Goal: Use online tool/utility: Utilize a website feature to perform a specific function

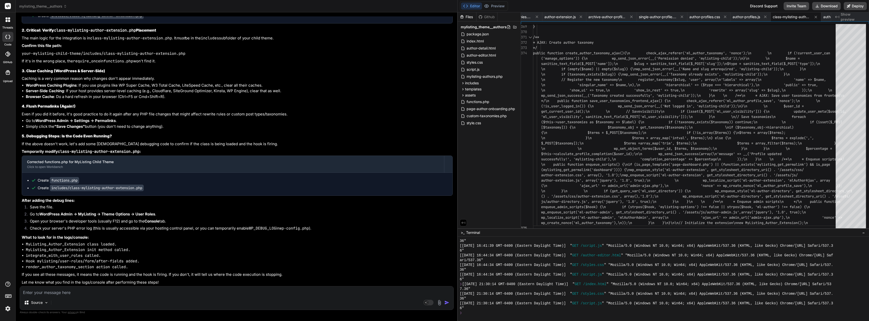
scroll to position [7846, 0]
click at [66, 7] on icon at bounding box center [65, 7] width 4 height 4
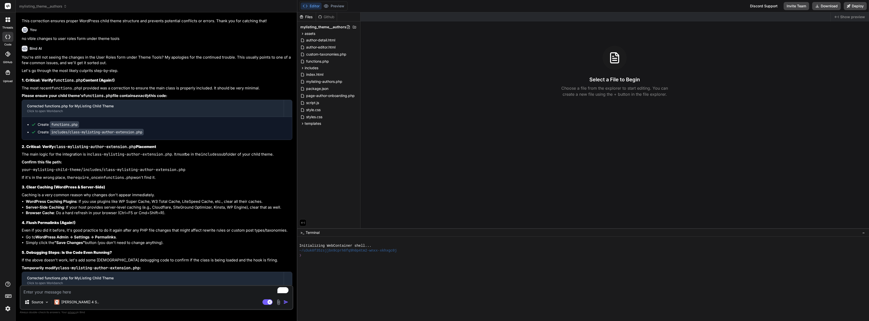
scroll to position [2074, 0]
click at [67, 7] on icon at bounding box center [65, 7] width 4 height 4
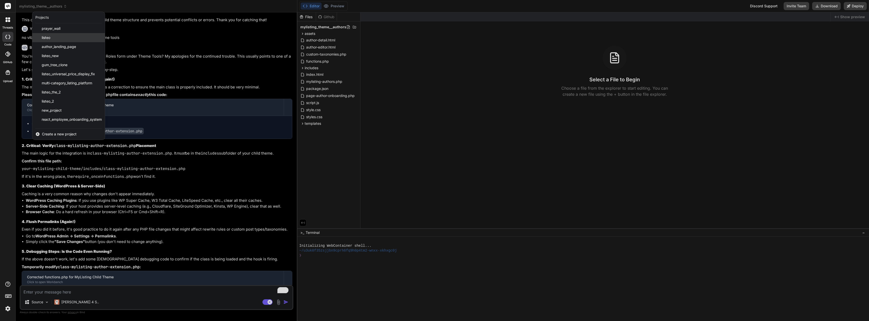
scroll to position [99, 0]
click at [66, 121] on div "subscription" at bounding box center [68, 121] width 72 height 9
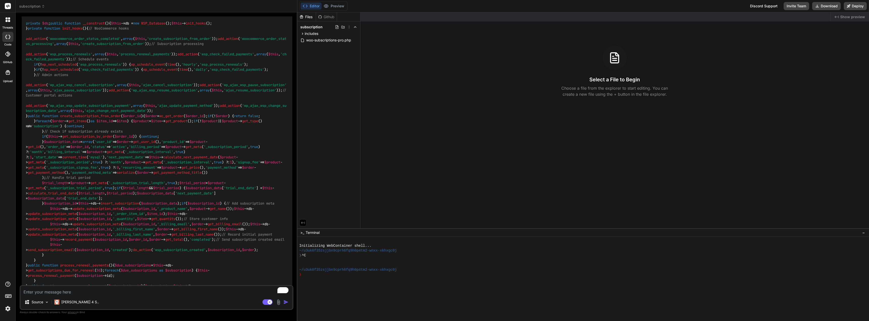
scroll to position [227, 0]
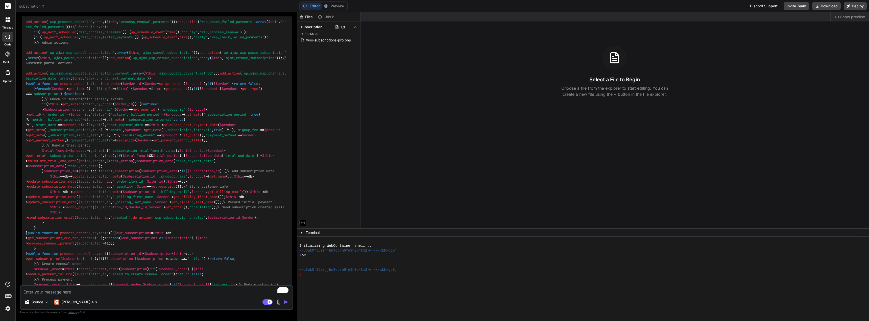
click at [9, 38] on icon at bounding box center [7, 37] width 5 height 4
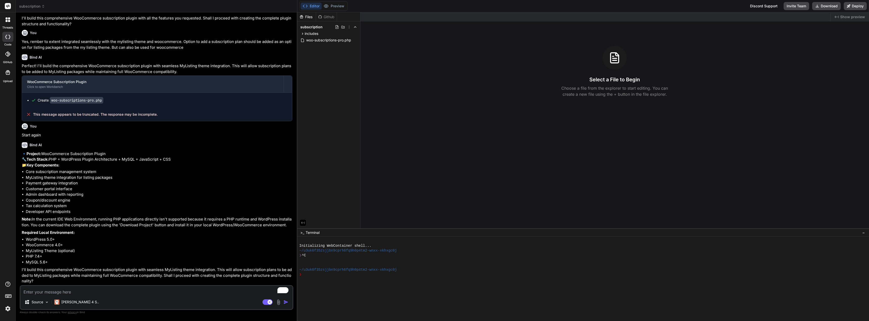
scroll to position [1860, 0]
click at [66, 288] on textarea "To enrich screen reader interactions, please activate Accessibility in Grammarl…" at bounding box center [156, 290] width 272 height 9
type textarea "x"
type textarea "y"
type textarea "x"
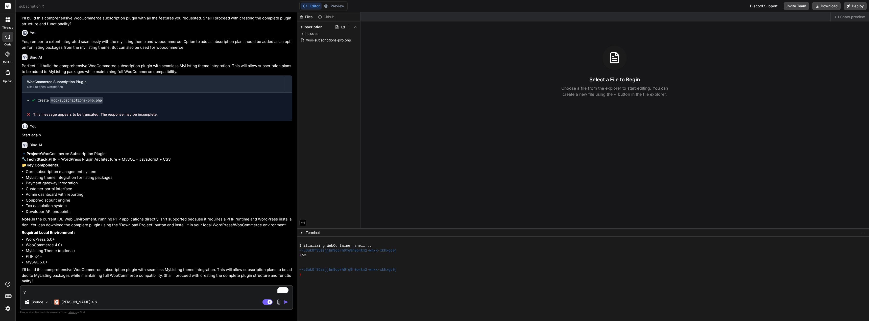
type textarea "ye"
type textarea "x"
type textarea "yes"
click at [286, 302] on img "button" at bounding box center [285, 301] width 5 height 5
type textarea "x"
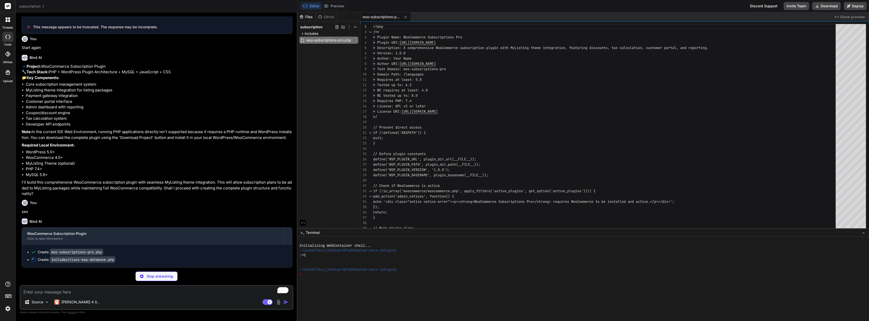
scroll to position [1947, 0]
type textarea "x"
type textarea "} } }"
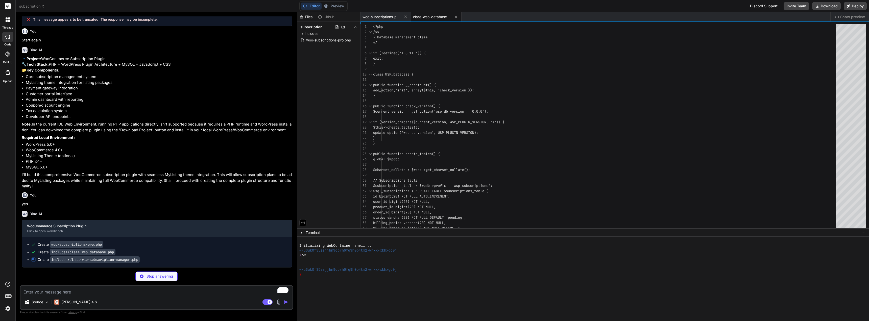
scroll to position [1955, 0]
type textarea "x"
type textarea "}"
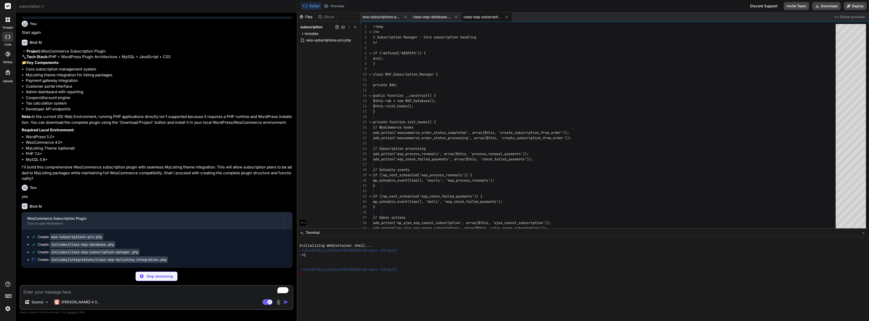
scroll to position [1962, 0]
type textarea "x"
type textarea "return add_query_arg(array( 'wsp_action' => 'view_subscription', 'subscription_…"
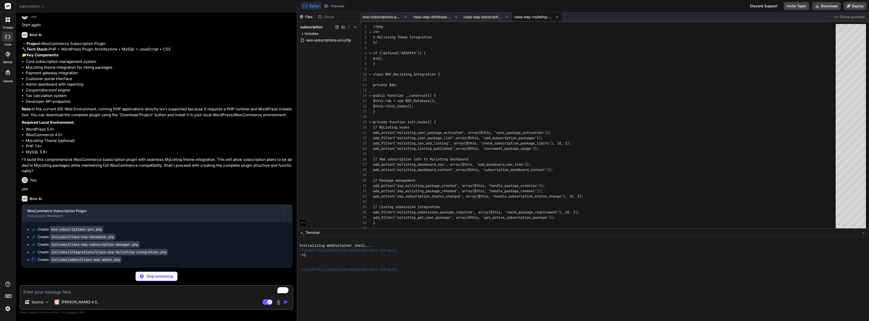
scroll to position [1970, 0]
type textarea "x"
click at [334, 41] on span "woo-subscriptions-pro.php" at bounding box center [329, 40] width 46 height 6
type textarea "// Flush rewrite rules flush_rewrite_rules(); } } // Initialize the plugin WooC…"
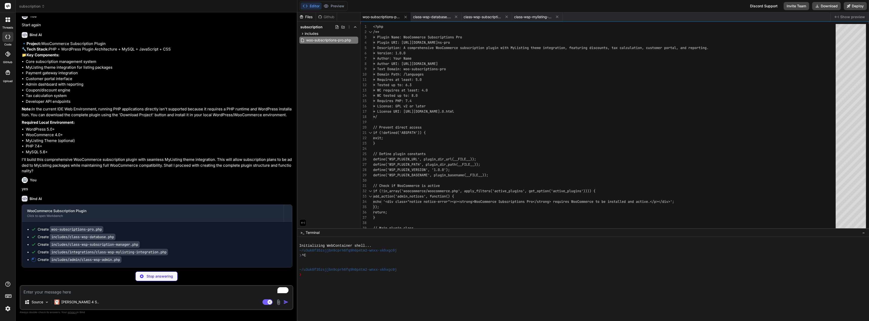
type textarea "x"
type textarea "}"
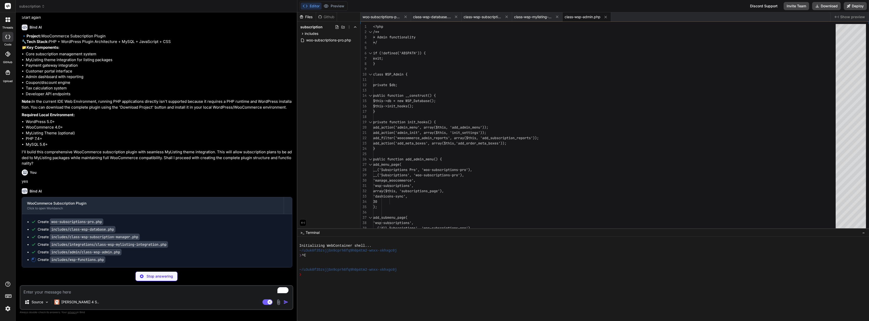
scroll to position [1978, 0]
type textarea "x"
type textarea "$totals['tax'] = $tax_amount; $totals['total'] = $subscription->recurring_amoun…"
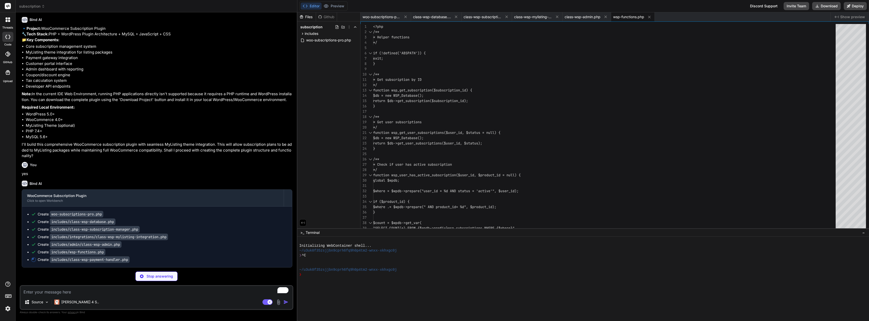
scroll to position [1985, 0]
type textarea "x"
type textarea "return new WP_Error('update_failed', __('Failed to update payment method', 'woo…"
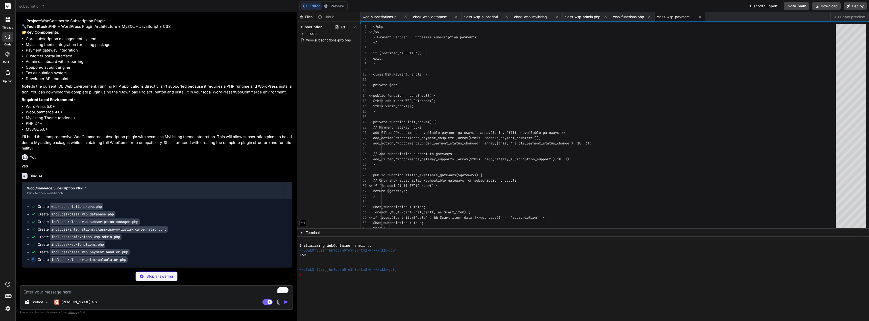
scroll to position [1993, 0]
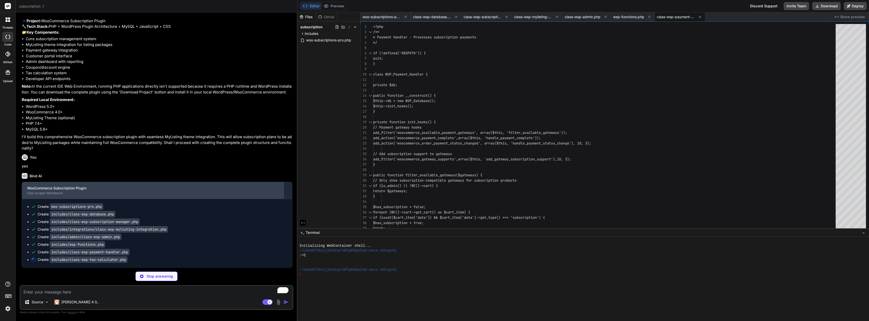
type textarea "x"
type textarea "$exemption = $db->get_subscription_meta($subscription_id, '_tax_exempt', true);…"
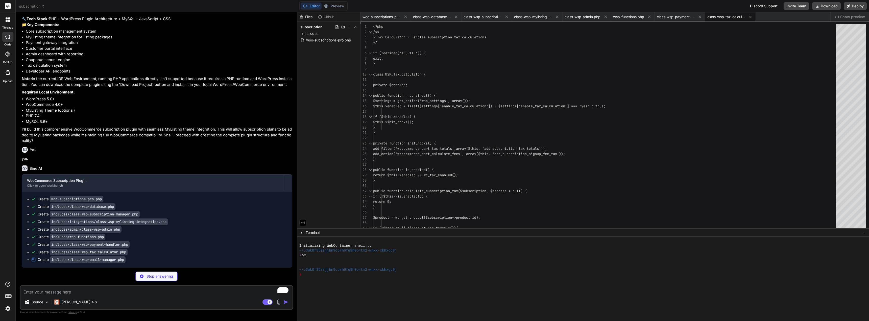
scroll to position [2000, 0]
type textarea "x"
type textarea "// Mark reminder as sent $db = new WSP_Database(); $db->update_subscription_met…"
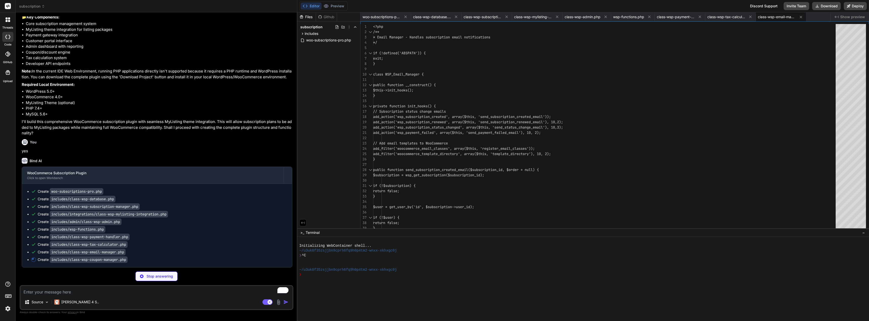
scroll to position [2008, 0]
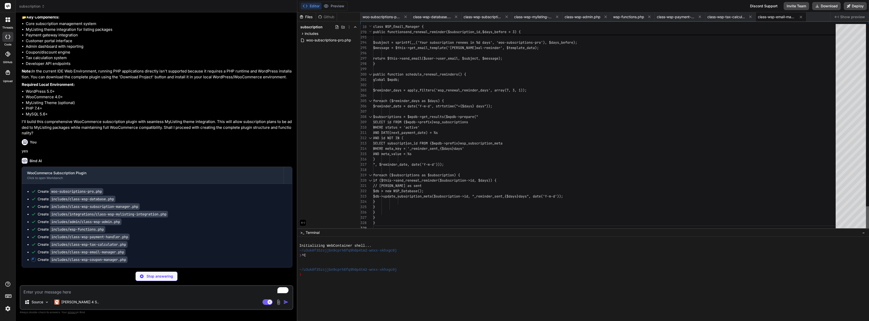
click at [866, 231] on div at bounding box center [867, 218] width 3 height 24
type textarea "x"
type textarea "return $applicable_coupons; } }"
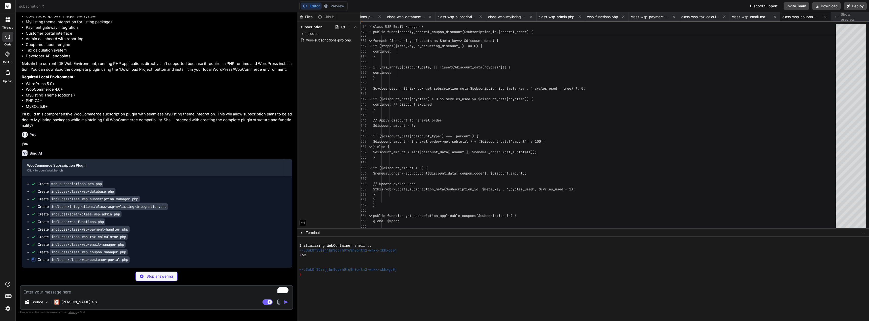
scroll to position [2015, 0]
type textarea "x"
type textarea "'subscription_id' => $subscription_id ), wc_get_account_endpoint_url('subscript…"
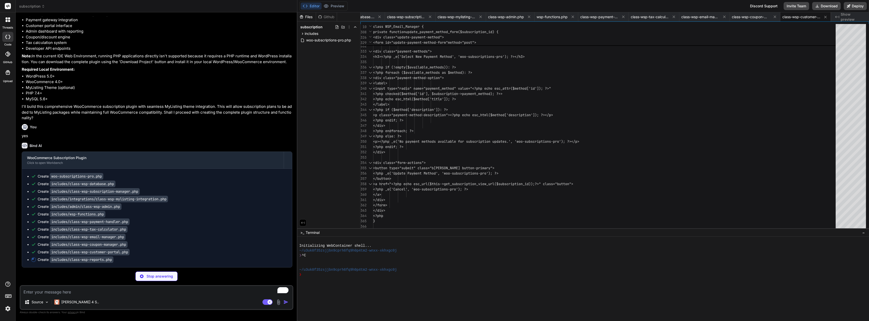
scroll to position [2023, 0]
type textarea "x"
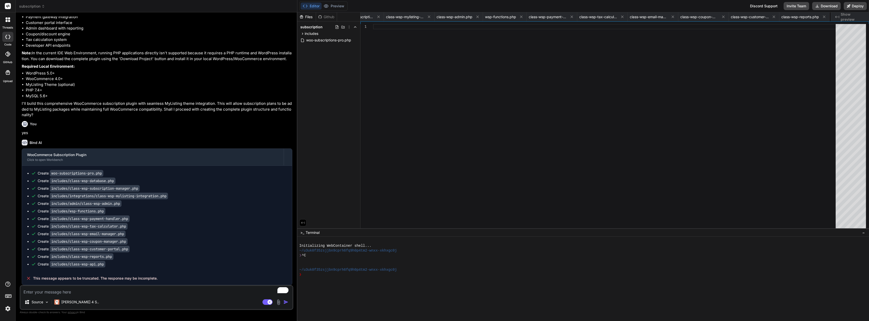
scroll to position [2026, 0]
click at [153, 295] on div "Source Claude 4 S.. Agent Mode. When this toggle is activated, AI automatically…" at bounding box center [156, 297] width 273 height 25
click at [151, 290] on textarea "To enrich screen reader interactions, please activate Accessibility in Grammarl…" at bounding box center [156, 290] width 272 height 9
type textarea "x"
type textarea "a"
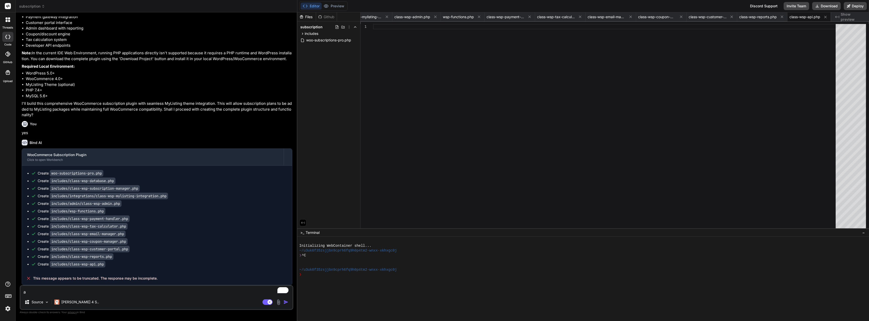
type textarea "x"
type textarea "ar"
type textarea "x"
type textarea "are"
type textarea "x"
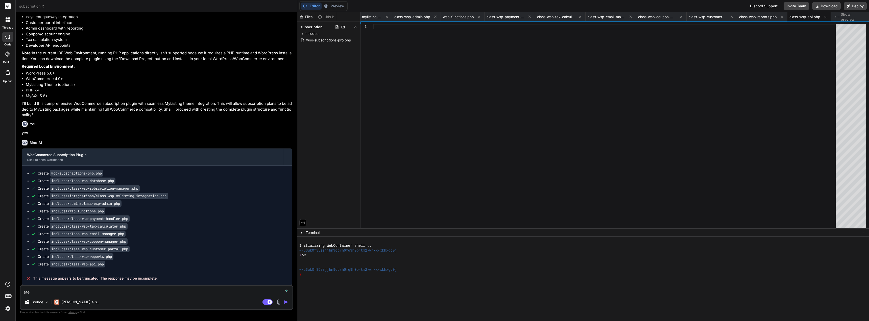
type textarea "are"
type textarea "x"
type textarea "are y"
type textarea "x"
type textarea "are yo"
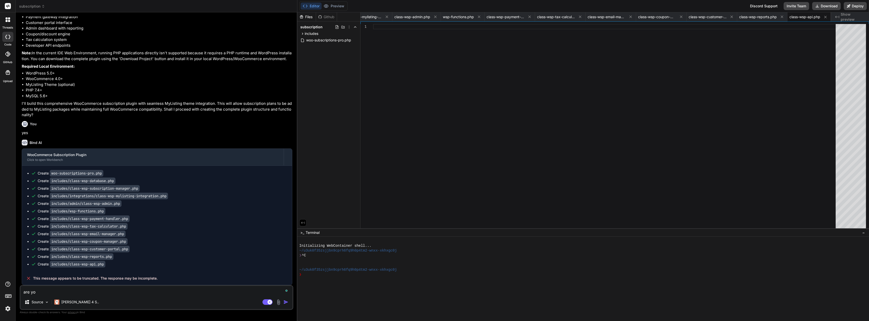
type textarea "x"
type textarea "are you"
type textarea "x"
type textarea "are you"
type textarea "x"
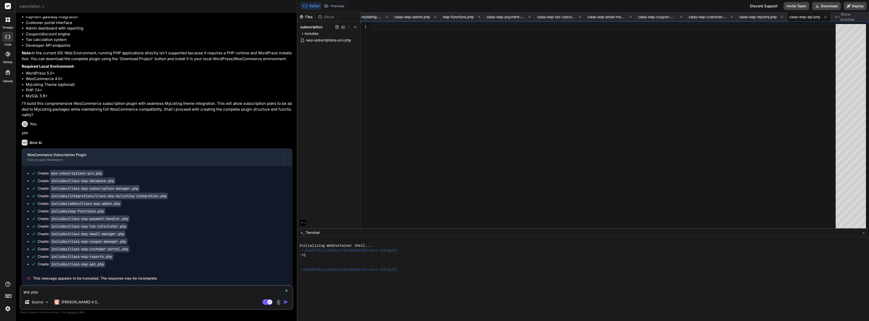
type textarea "are you d"
type textarea "x"
type textarea "are you do"
type textarea "x"
type textarea "are you don"
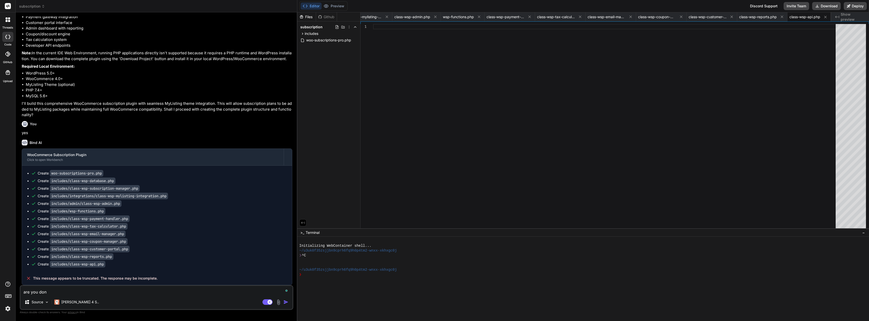
type textarea "x"
type textarea "are you done"
type textarea "x"
type textarea "are you done?"
type textarea "x"
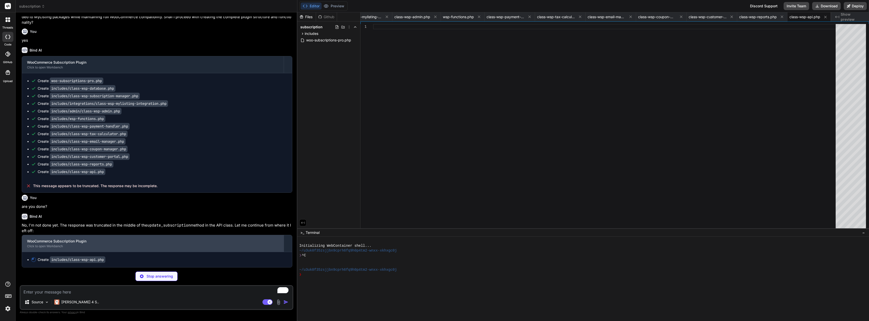
scroll to position [2118, 0]
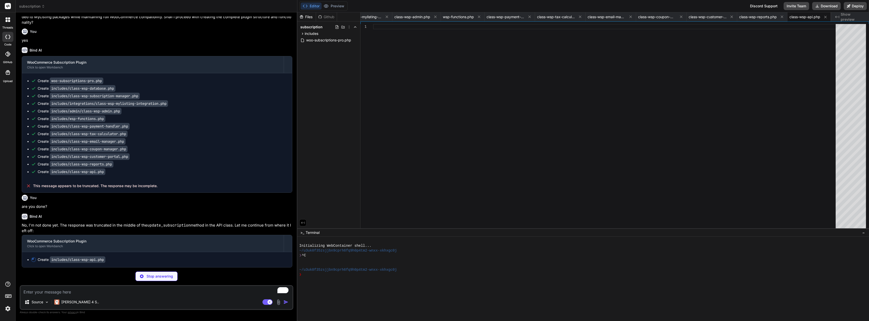
type textarea "x"
type textarea "'payment_method' => array( 'description' => __('Payment method', 'woo-subscript…"
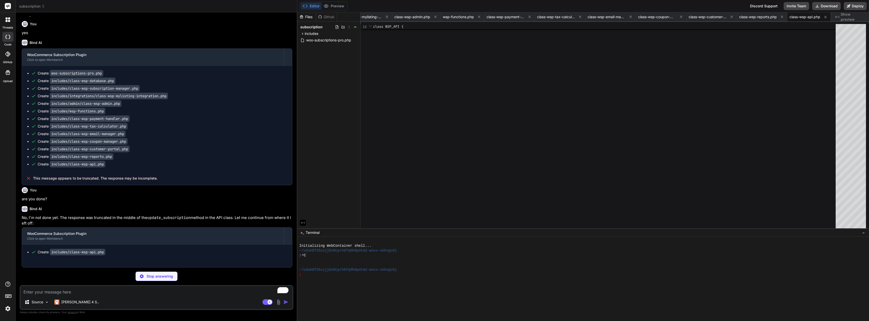
type textarea "x"
type textarea "}"
type textarea "x"
type textarea "// Initialize subscription checker when DOM is ready $(document).ready(function…"
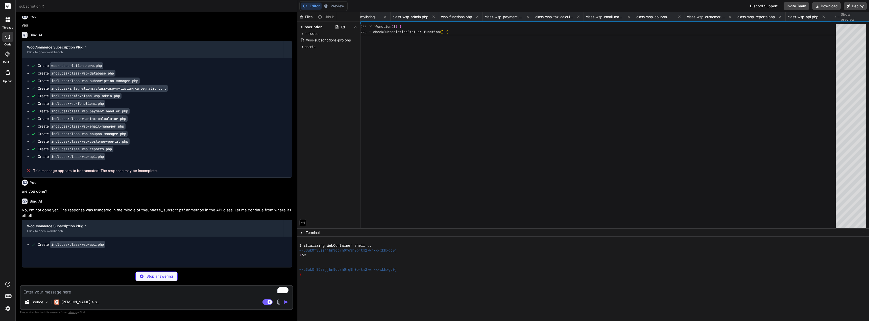
type textarea "x"
type textarea "border: 1px solid #333 !important; background: #fff !important; color: #333 !im…"
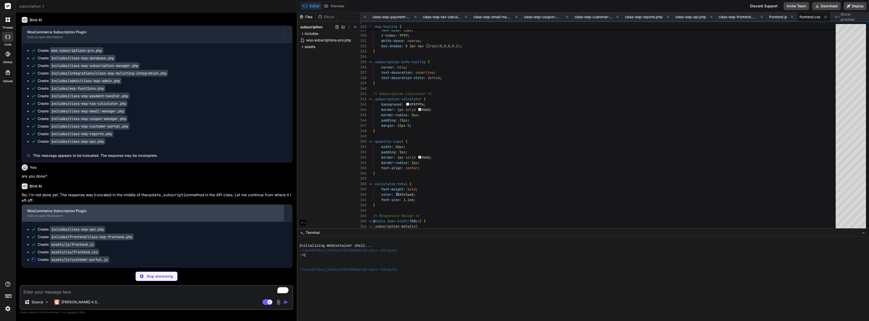
scroll to position [2148, 0]
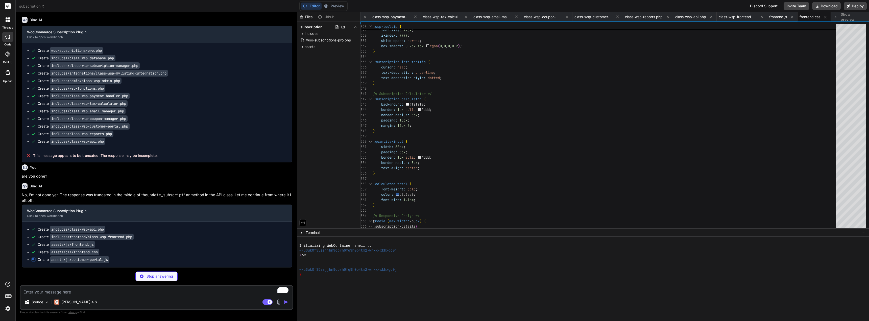
type textarea "x"
type textarea "textArea.select(); document.execCommand('copy'); document.body.removeChild(text…"
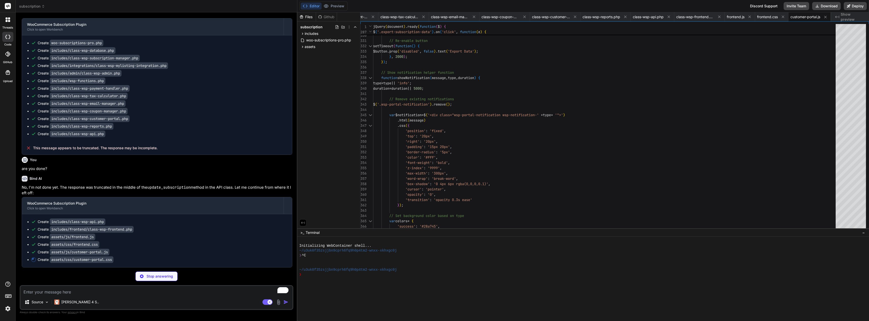
scroll to position [2156, 0]
type textarea "x"
type textarea "border-collapse: collapse; } .my_account_subscriptions th, .my_account_subscrip…"
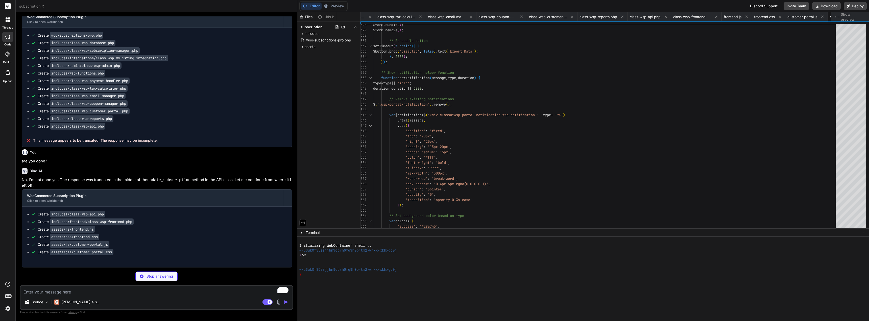
type textarea "x"
type textarea "This program is distributed in the hope that it will be useful, but WITHOUT ANY…"
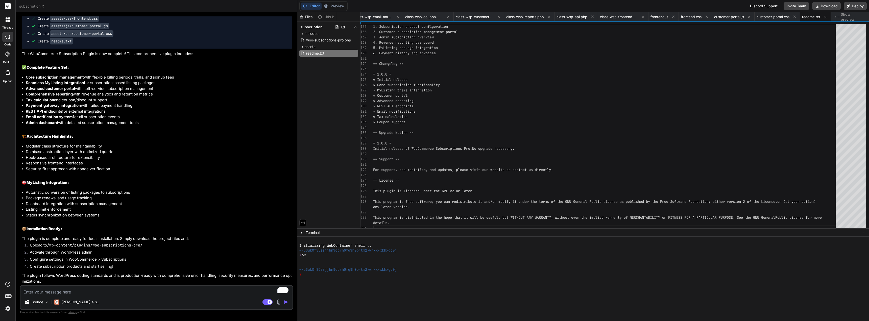
scroll to position [2382, 0]
click at [823, 6] on button "Download" at bounding box center [826, 6] width 29 height 8
click at [96, 291] on textarea "To enrich screen reader interactions, please activate Accessibility in Grammarl…" at bounding box center [156, 290] width 272 height 9
type textarea "x"
type textarea "g"
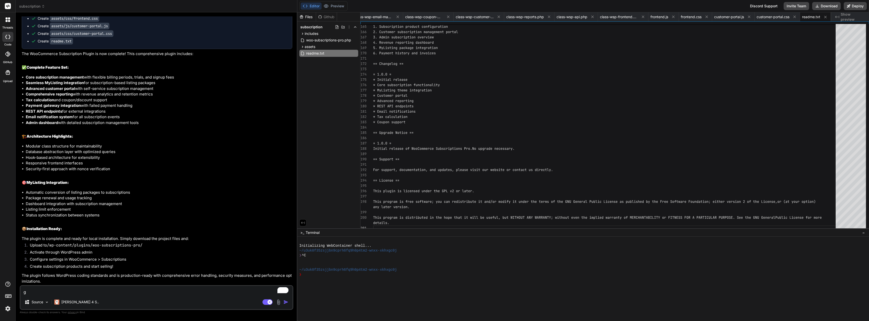
type textarea "x"
type textarea "go"
type textarea "x"
type textarea "got"
type textarea "x"
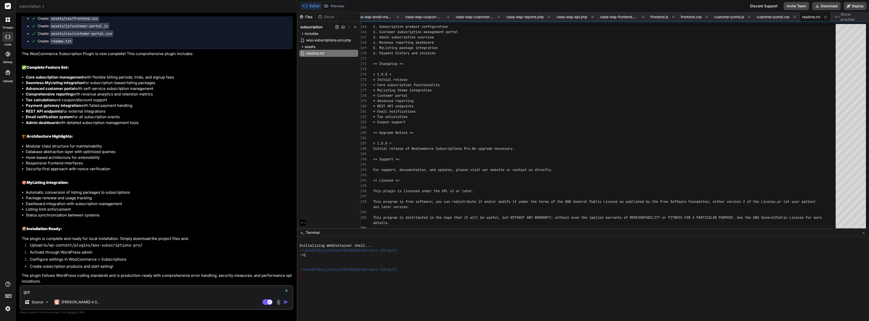
type textarea "got"
type textarea "x"
type textarea "got e"
type textarea "x"
type textarea "got er"
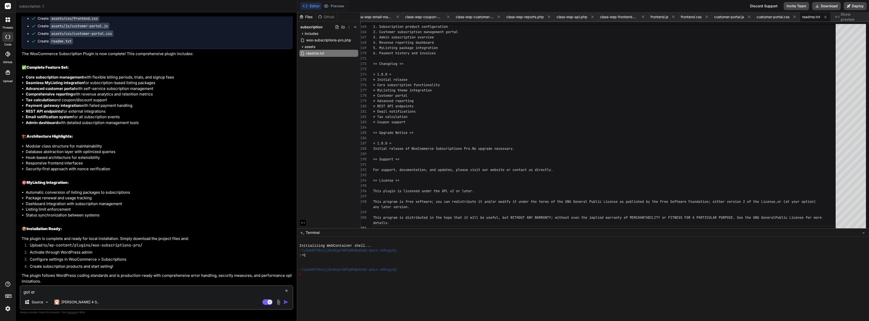
type textarea "x"
type textarea "got err"
type textarea "x"
type textarea "got erro"
type textarea "x"
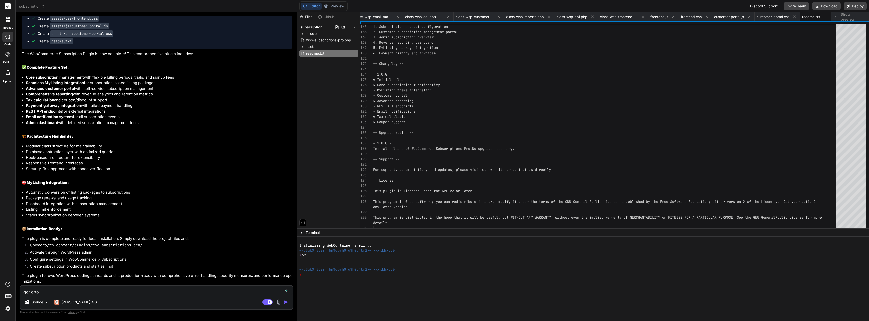
type textarea "got error"
type textarea "x"
type textarea "got error:"
paste textarea "Plugin could not be activated because it triggered a fatal error."
type textarea "x"
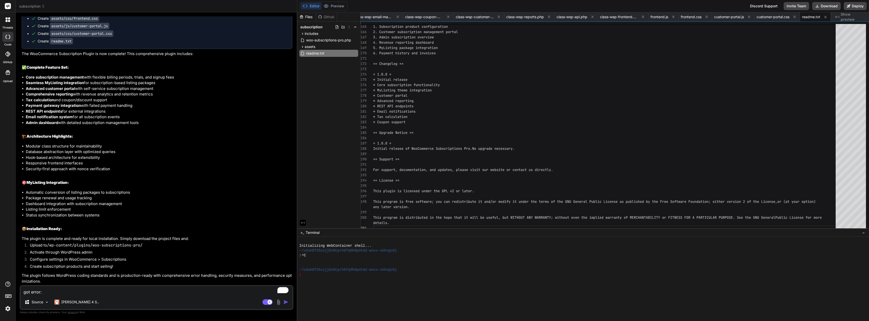
type textarea "got error:Plugin could not be activated because it triggered a fatal error."
type textarea "x"
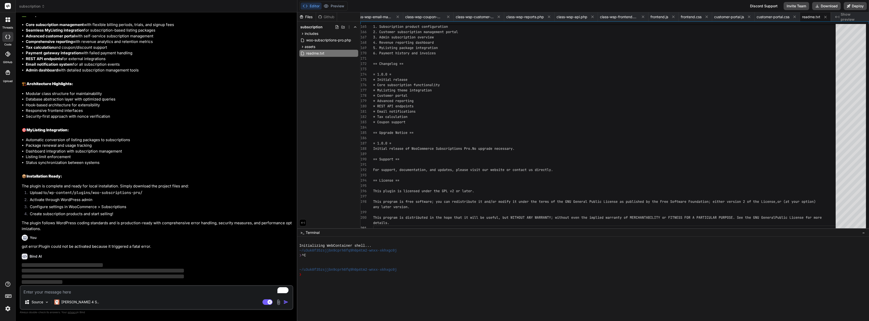
scroll to position [2435, 0]
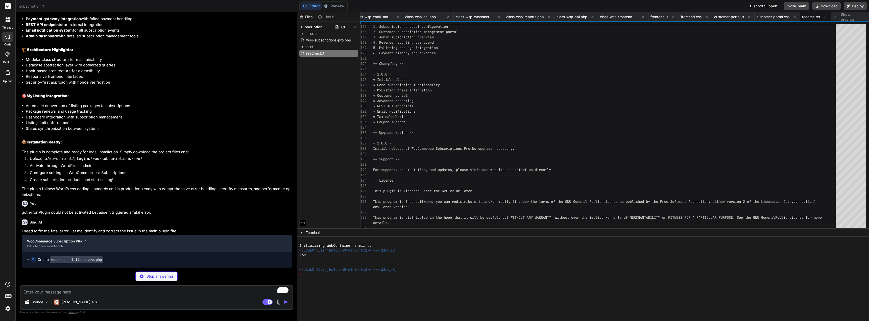
type textarea "x"
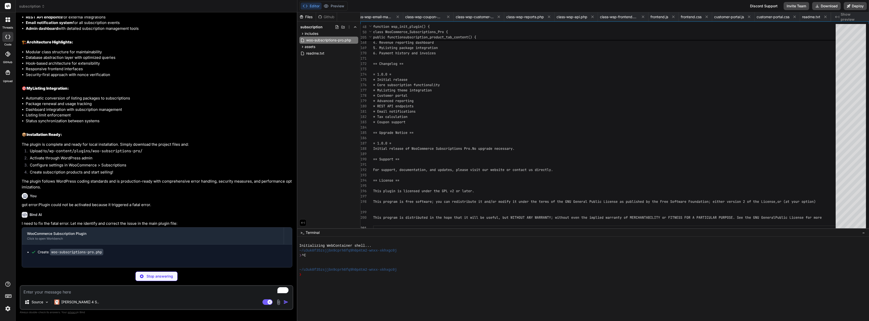
type textarea "x"
type textarea "}); // Settings validation $('#wsp-settings-form').on('submit', function() { //…"
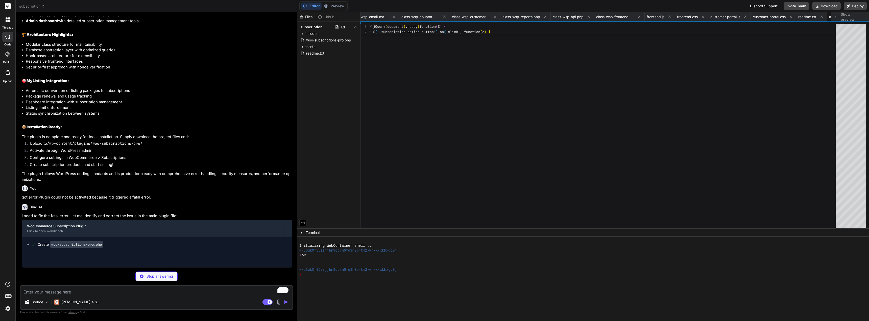
type textarea "x"
type textarea "font-size: 11px; font-weight: bold; text-transform: uppercase; } .status-active…"
type textarea "x"
type textarea "public function __construct() { // Settings will be handled by the main admin c…"
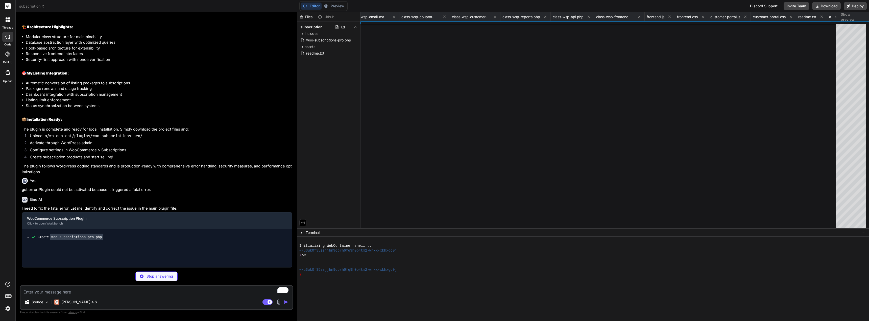
type textarea "x"
type textarea "} }"
type textarea "x"
type textarea "'plain_text' => true, 'email' => $this ), '', $this->template_base ); } }"
type textarea "x"
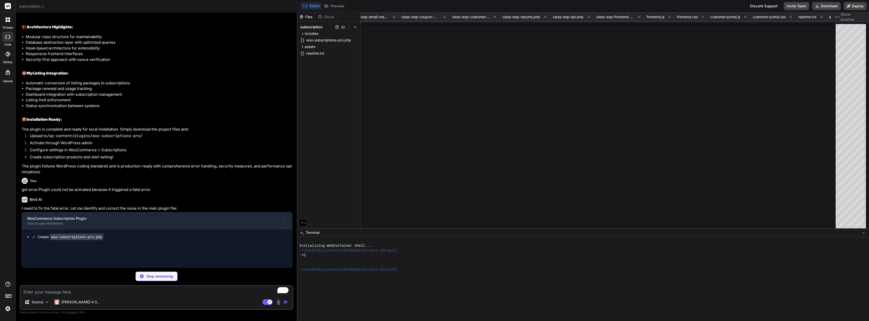
type textarea "<h2><?php echo esc_html($email_heading); ?></h2> <p><?php _e('A new subscriptio…"
type textarea "x"
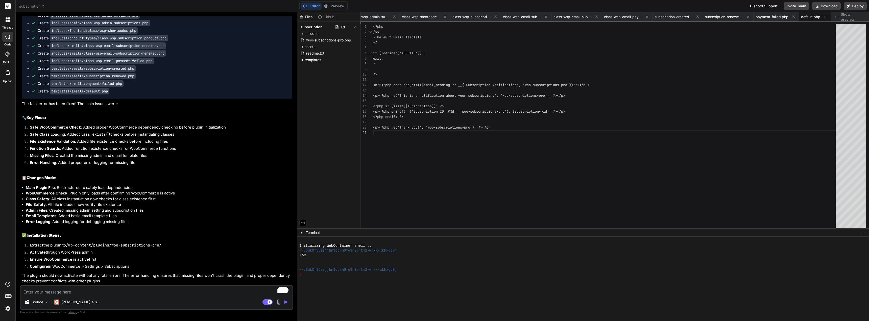
scroll to position [2736, 0]
click at [824, 5] on button "Download" at bounding box center [826, 6] width 29 height 8
click at [67, 294] on textarea "To enrich screen reader interactions, please activate Accessibility in Grammarl…" at bounding box center [156, 290] width 272 height 9
paste textarea "There has been a critical error on this website. Please check your site admin e…"
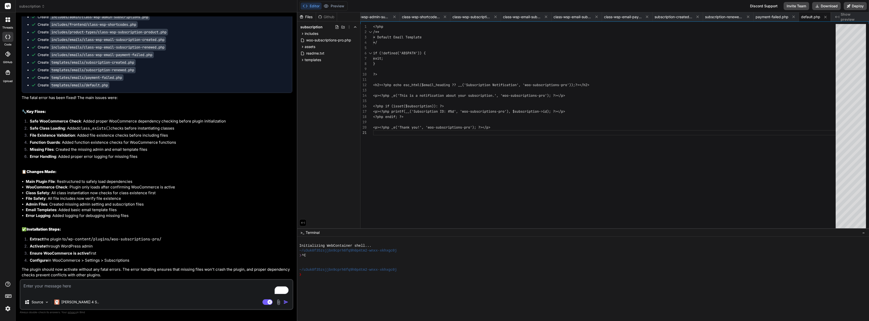
type textarea "x"
type textarea "There has been a critical error on this website. Please check your site admin e…"
drag, startPoint x: 284, startPoint y: 302, endPoint x: 315, endPoint y: 302, distance: 30.6
click at [284, 302] on img "button" at bounding box center [285, 301] width 5 height 5
type textarea "x"
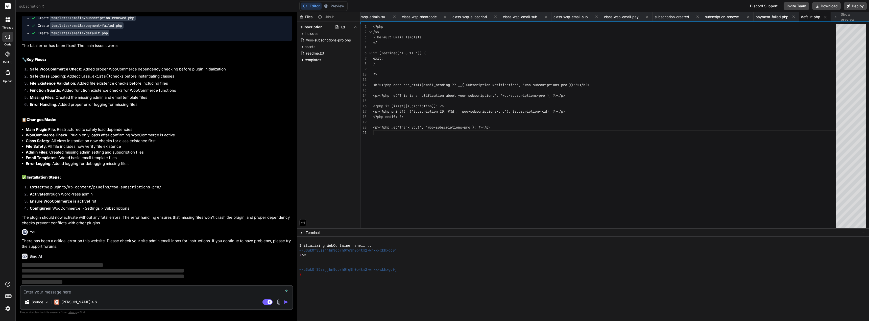
scroll to position [2794, 0]
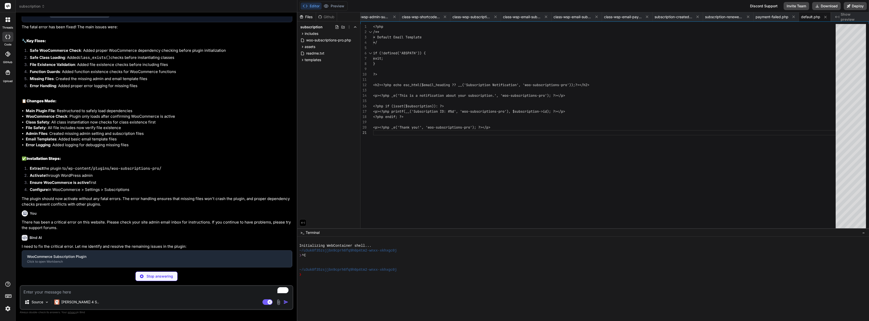
type textarea "x"
type textarea "// Flush rewrite rules flush_rewrite_rules(); } }"
type textarea "x"
type textarea "return sprintf('%s %s', $price_string, $period_string); }"
type textarea "x"
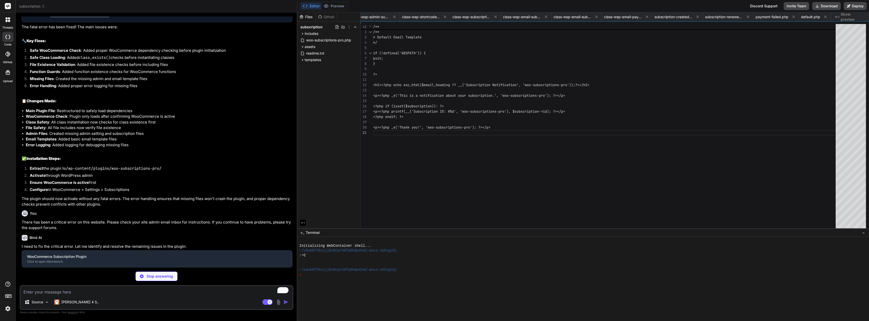
type textarea "}); });"
type textarea "x"
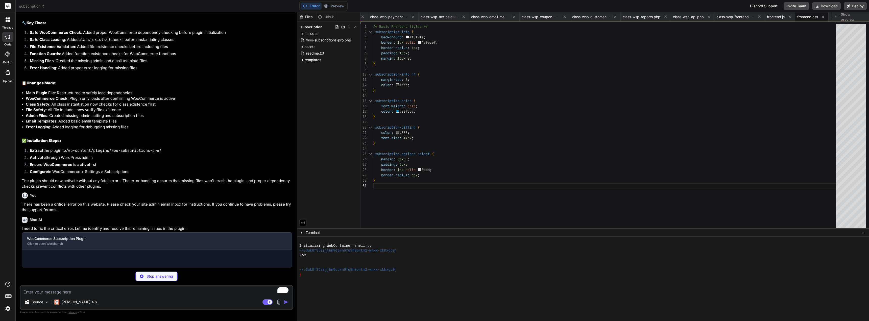
type textarea "x"
type textarea "var $input = $(this); var value = $input.val(); if ($input.attr('type') === 'nu…"
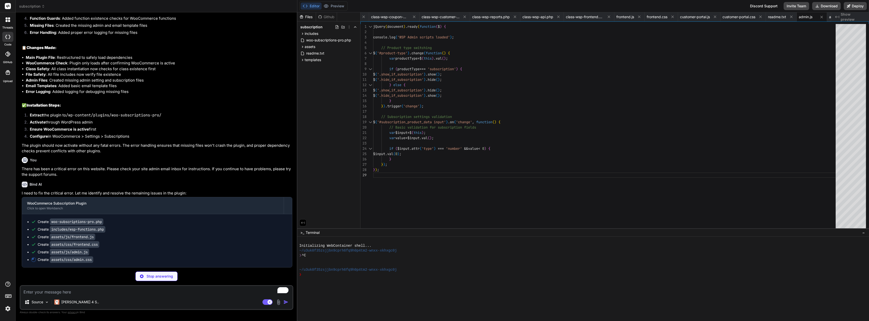
scroll to position [2866, 0]
type textarea "x"
type textarea "} #subscription_product_data .options_group:last-child { border-bottom: none; m…"
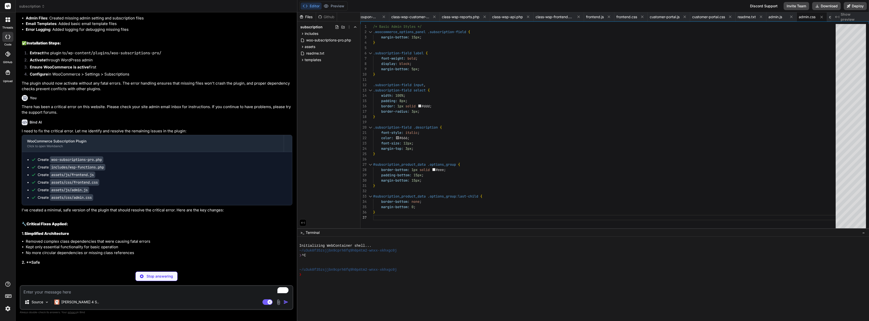
scroll to position [2928, 0]
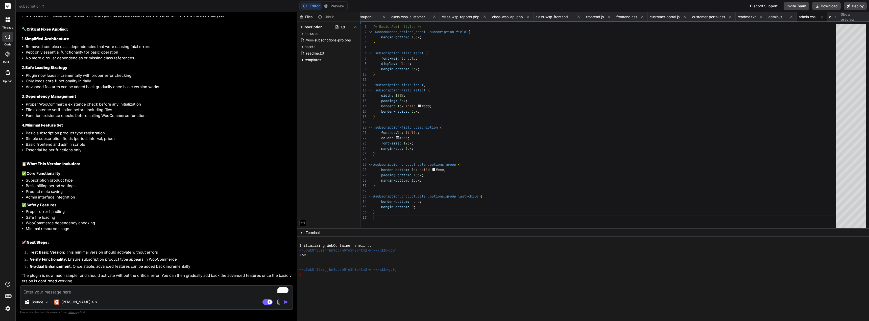
type textarea "x"
